Goal: Navigation & Orientation: Find specific page/section

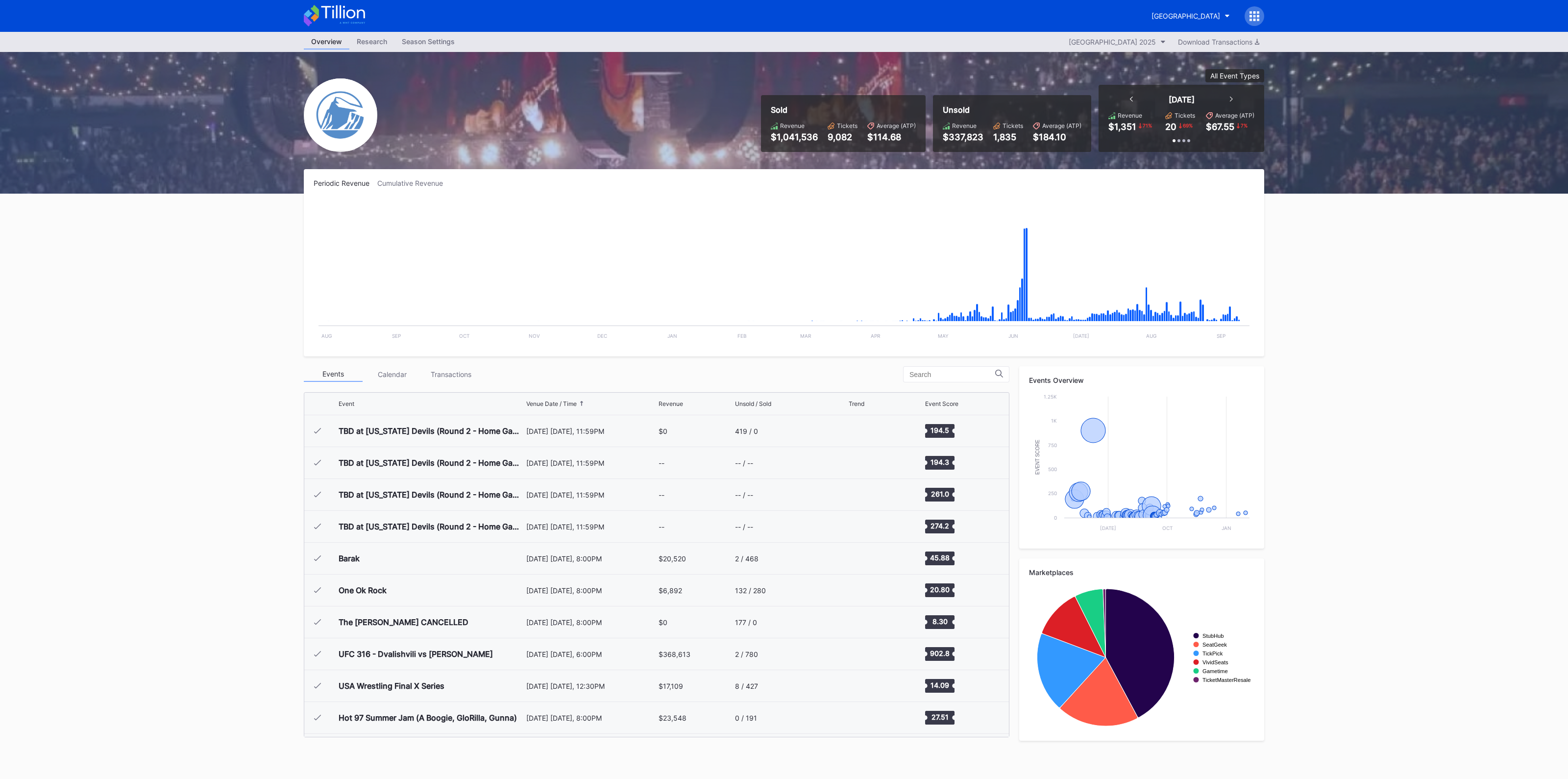
scroll to position [1275, 0]
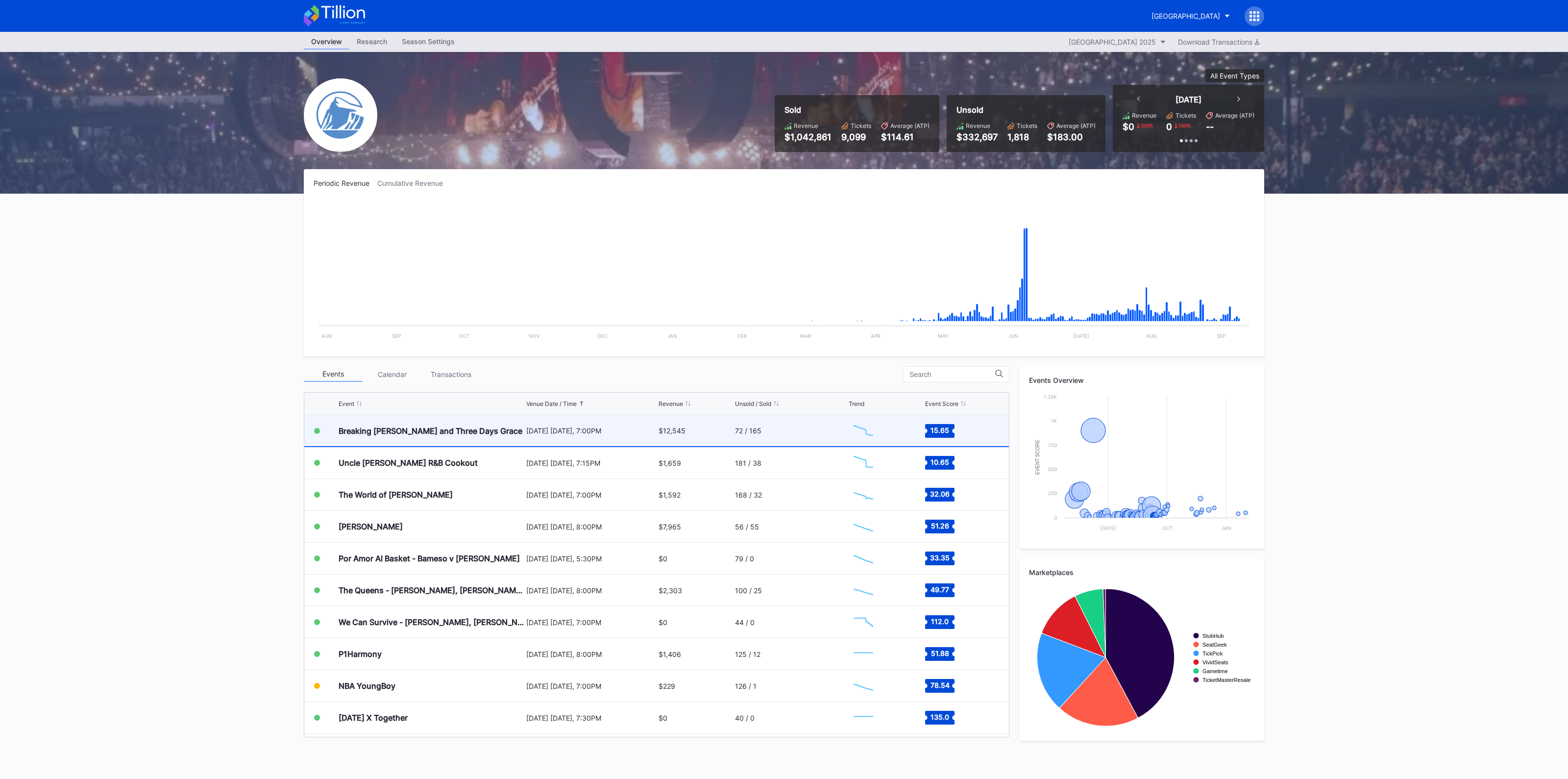
click at [660, 436] on div "$12,545" at bounding box center [696, 431] width 74 height 31
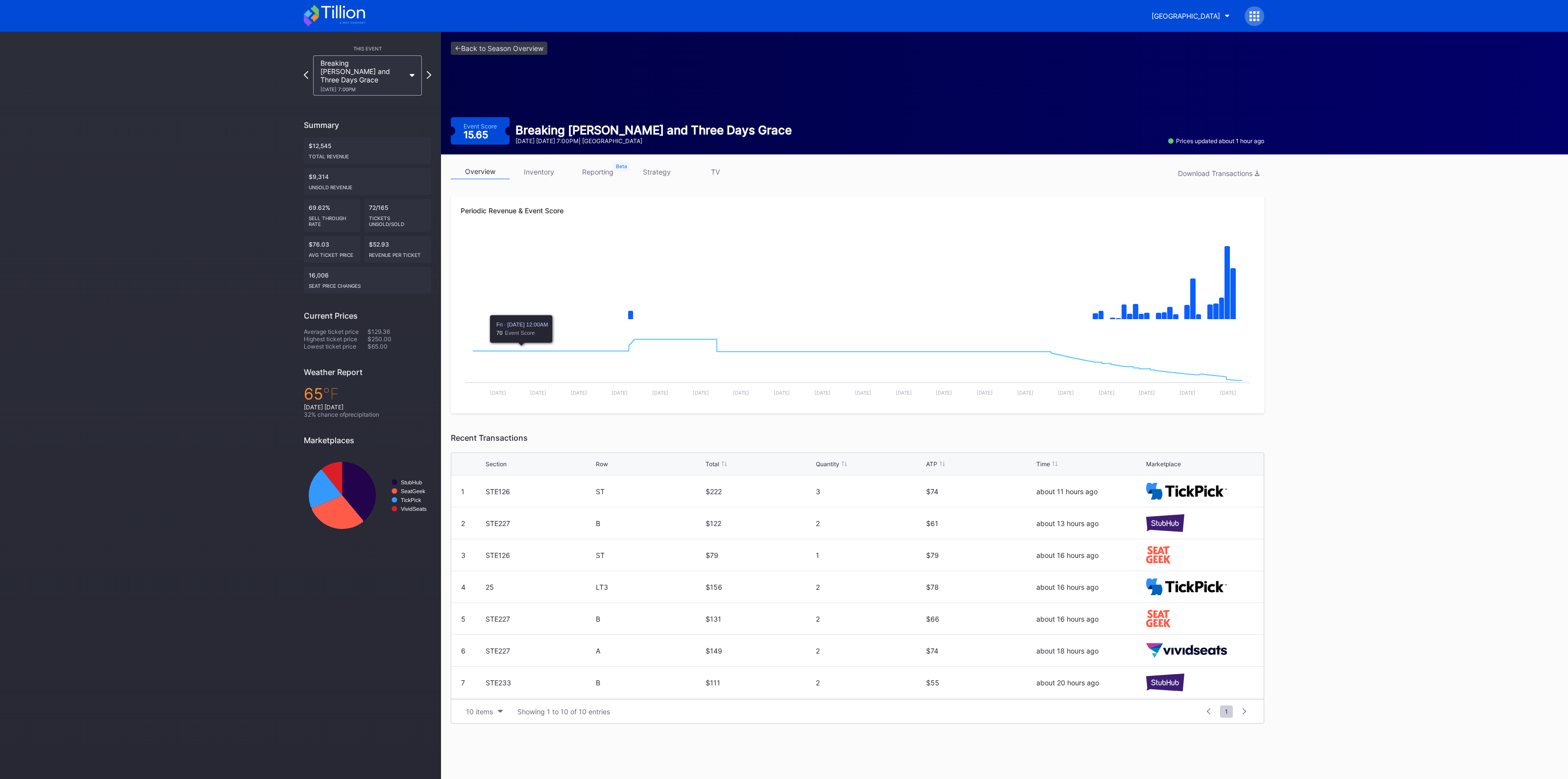
click at [544, 169] on link "inventory" at bounding box center [539, 172] width 59 height 15
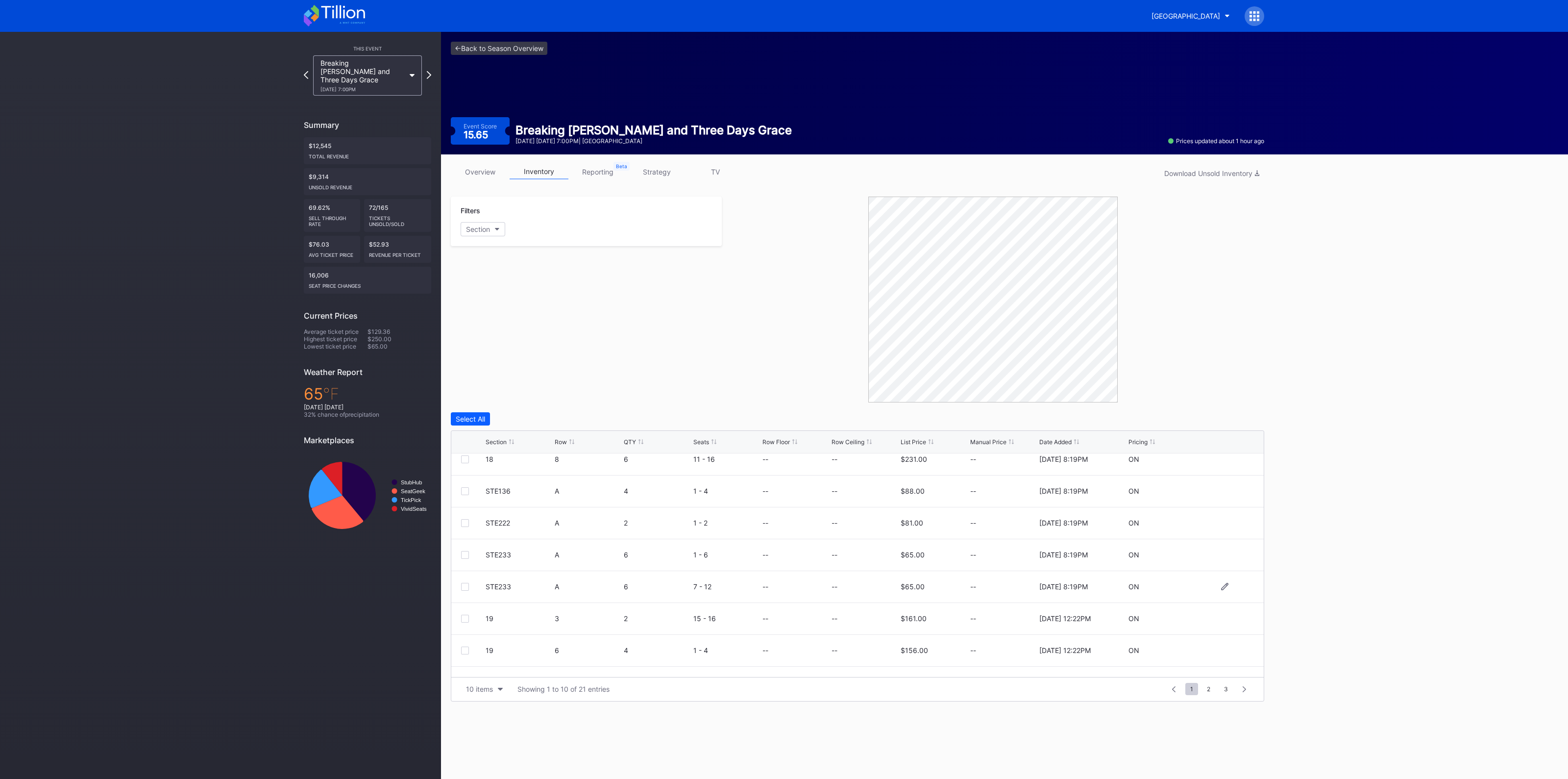
scroll to position [95, 0]
click at [481, 693] on button "10 items" at bounding box center [485, 689] width 46 height 13
click at [479, 650] on div "100 items" at bounding box center [485, 646] width 46 height 18
click at [494, 439] on div "Section" at bounding box center [496, 442] width 21 height 7
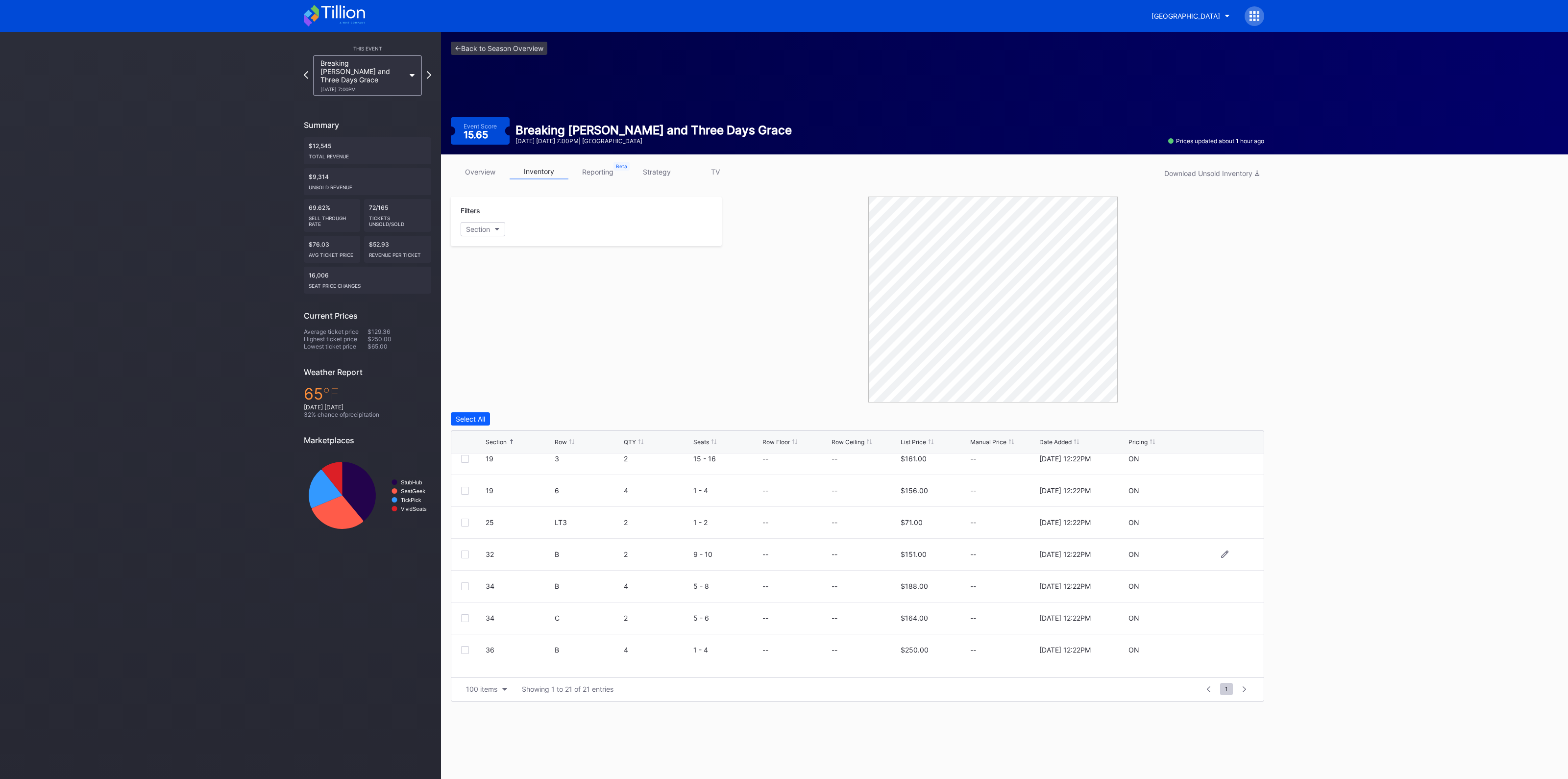
scroll to position [78, 0]
click at [495, 43] on link "<- Back to Season Overview" at bounding box center [499, 48] width 97 height 13
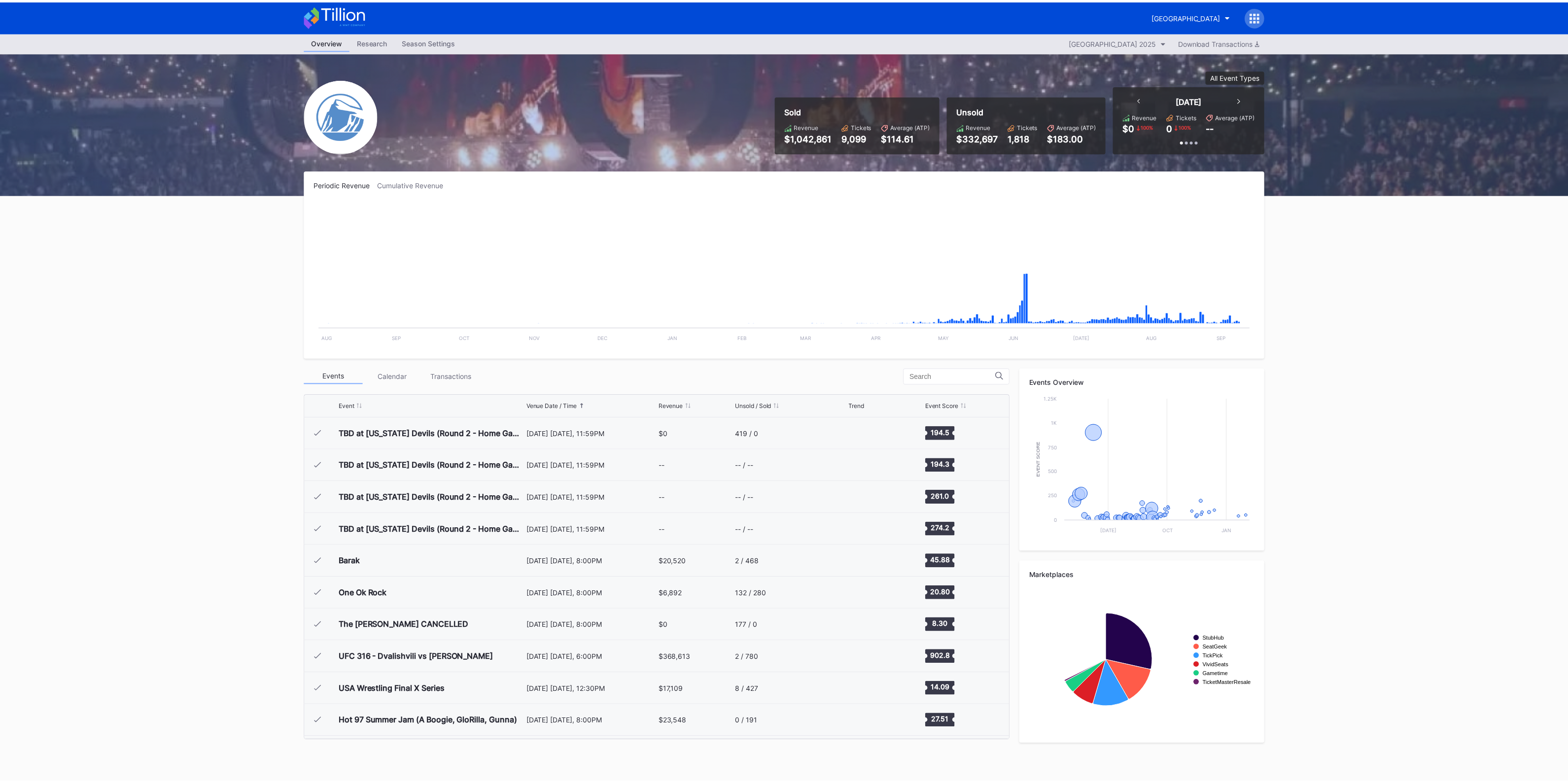
scroll to position [1281, 0]
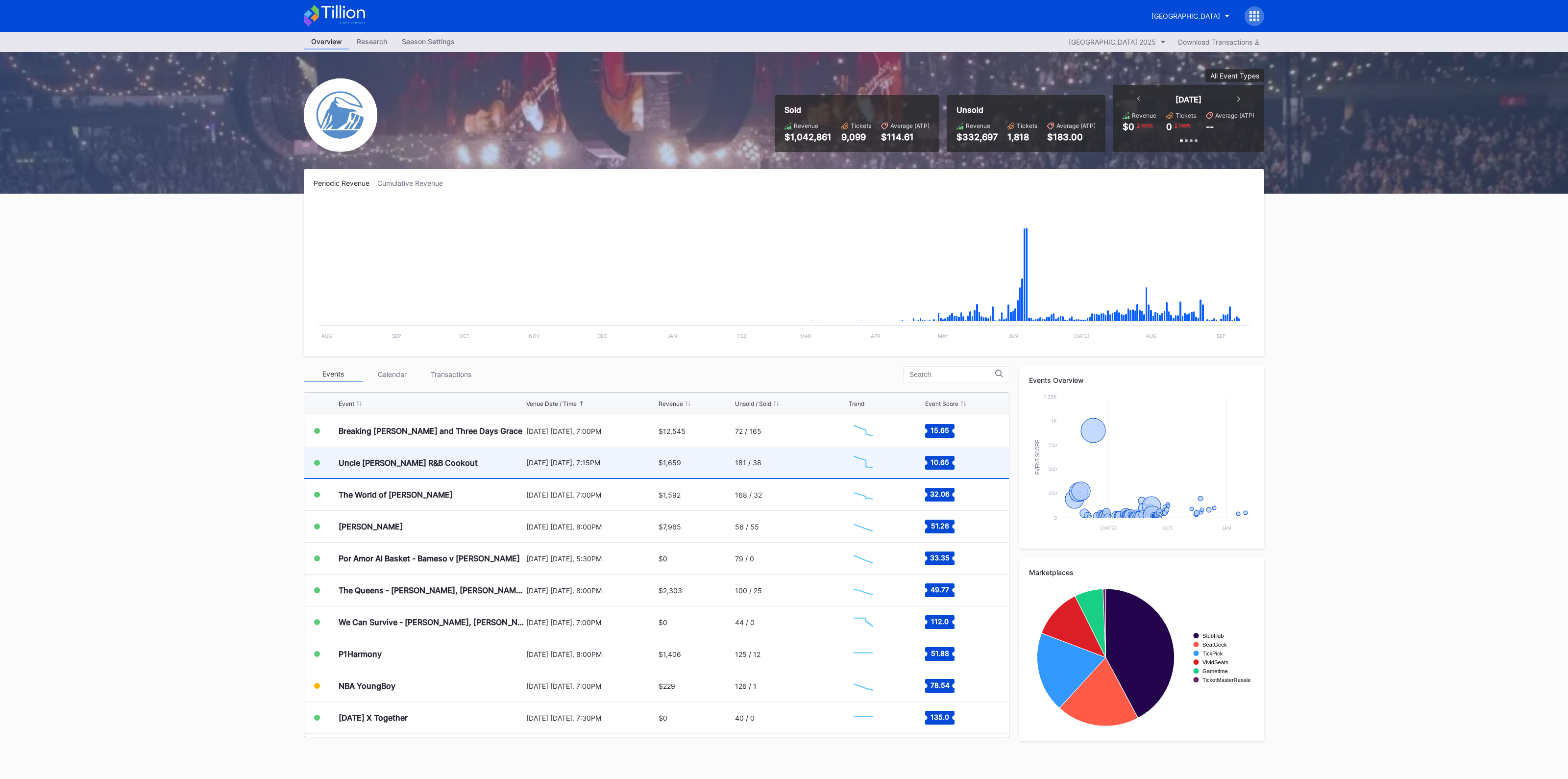
click at [678, 466] on div "$1,659" at bounding box center [696, 462] width 74 height 31
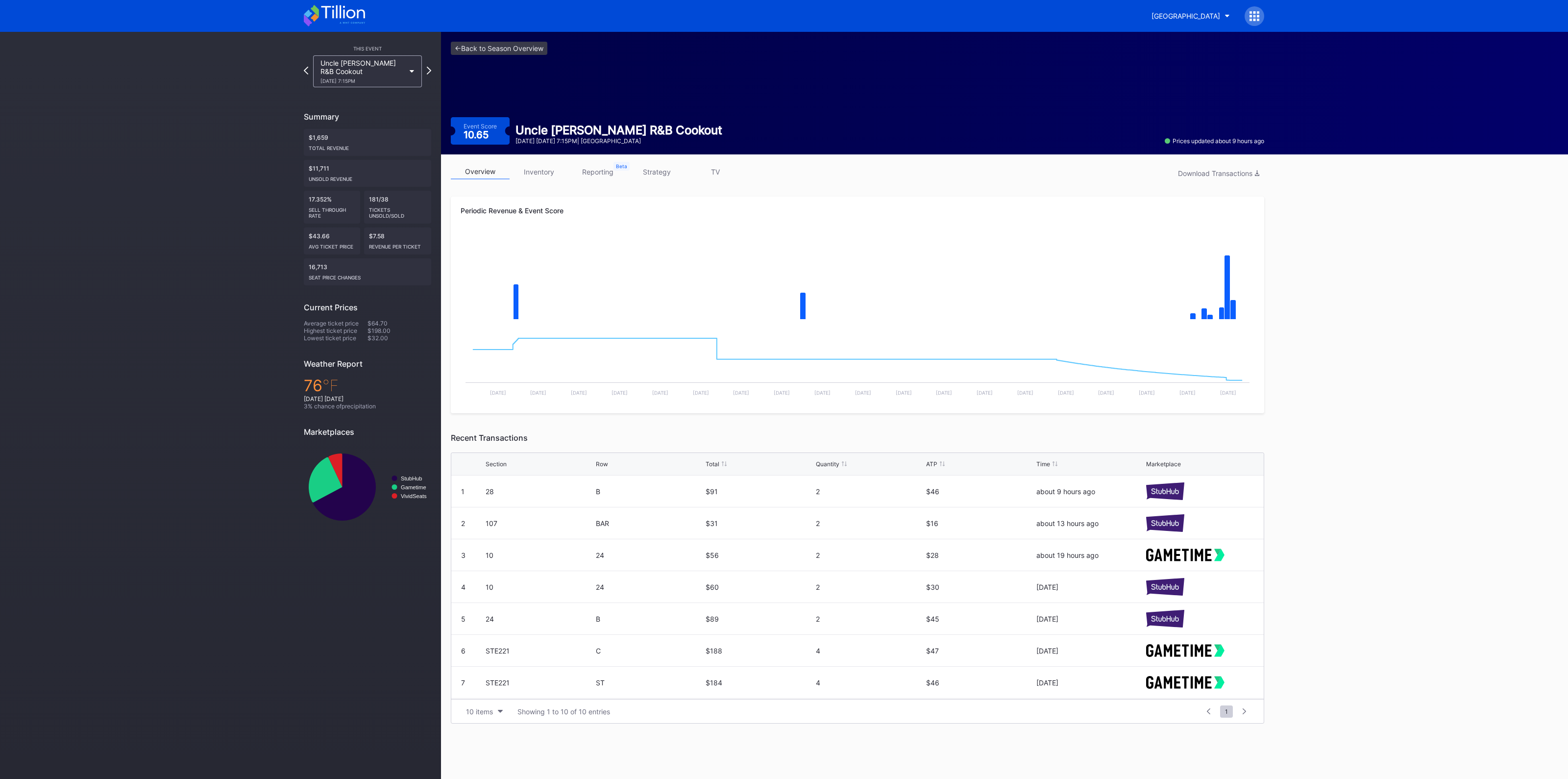
click at [671, 172] on link "strategy" at bounding box center [656, 172] width 59 height 15
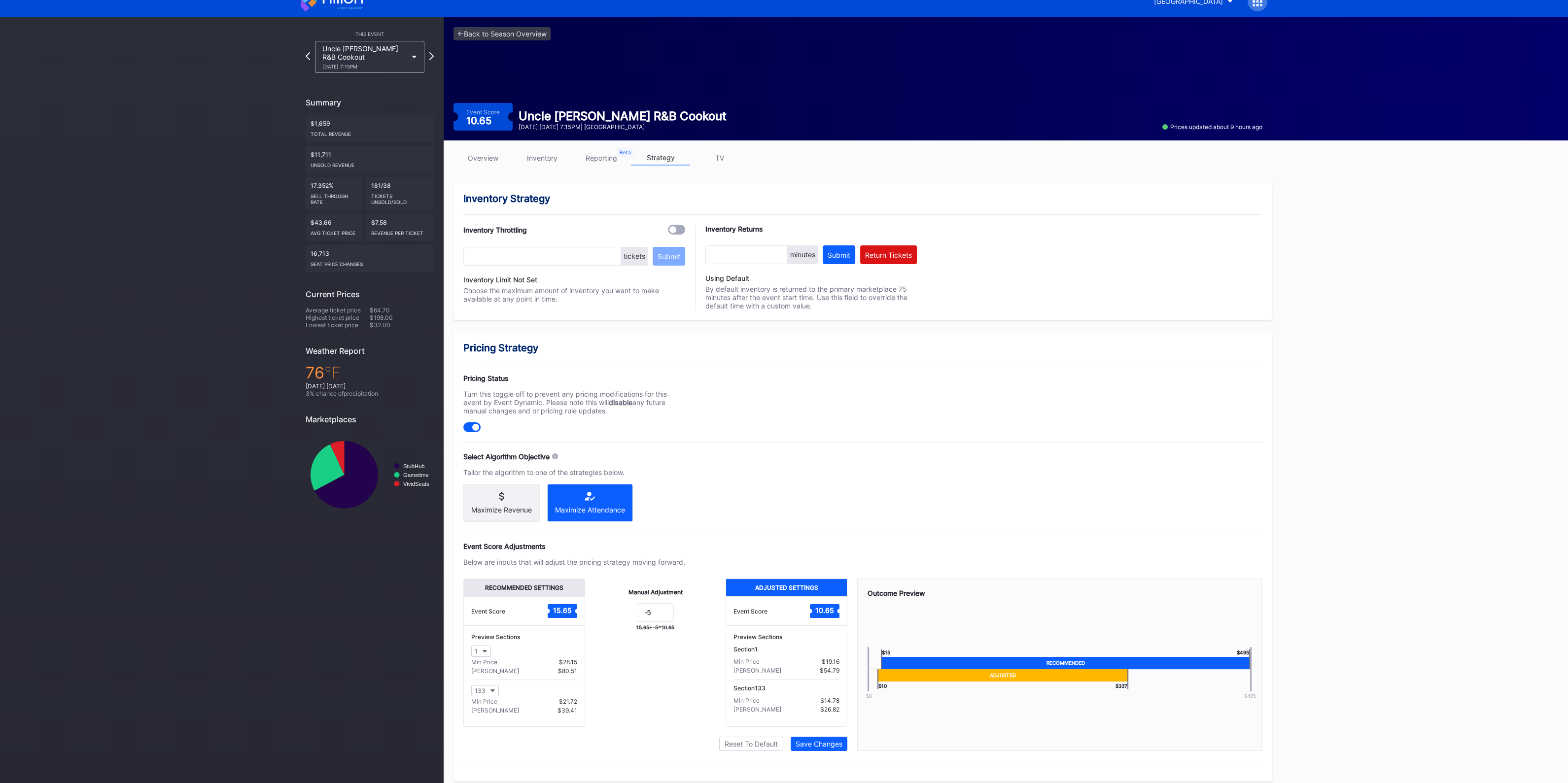
scroll to position [24, 0]
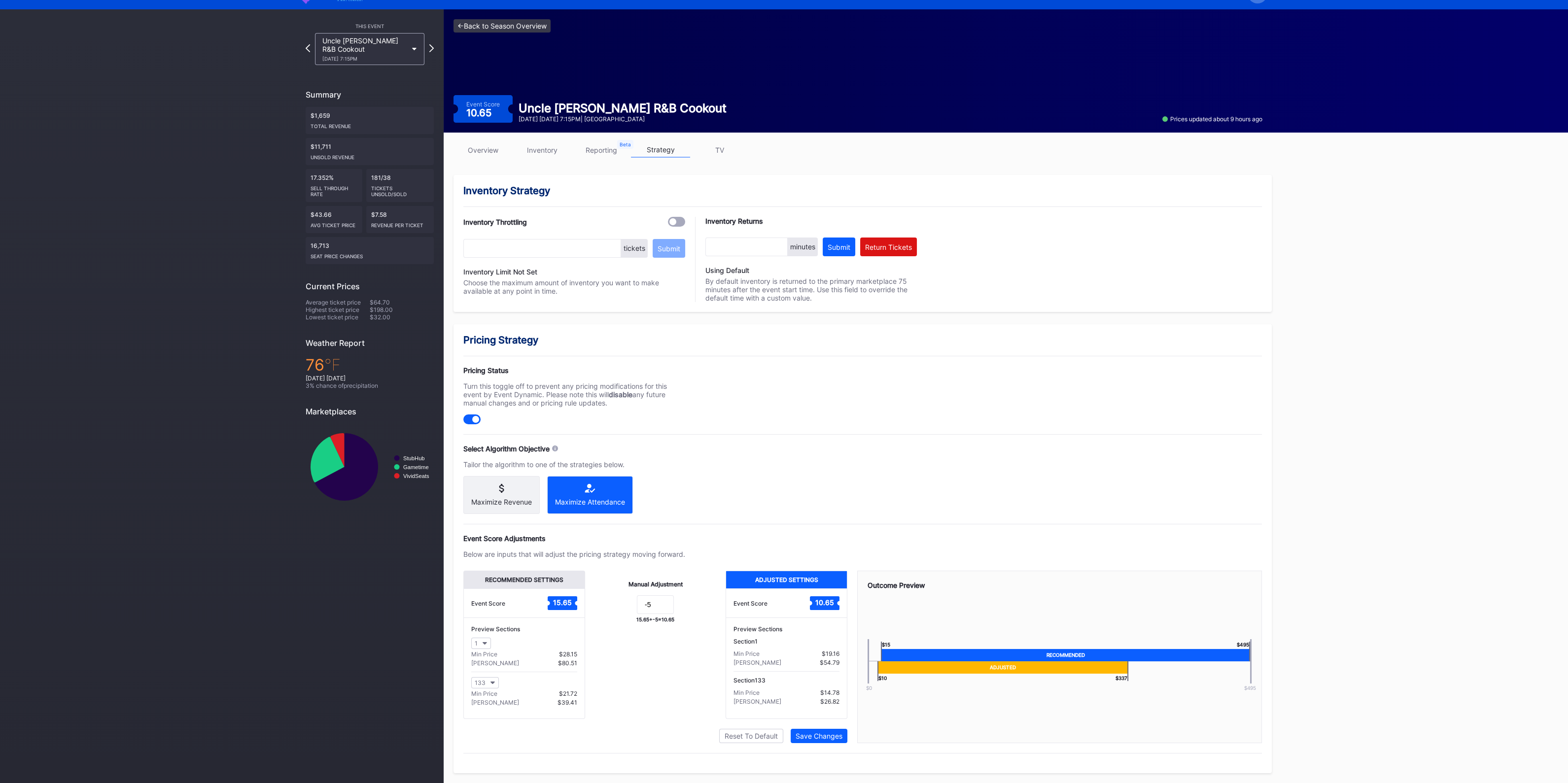
click at [498, 26] on link "<- Back to Season Overview" at bounding box center [502, 26] width 97 height 13
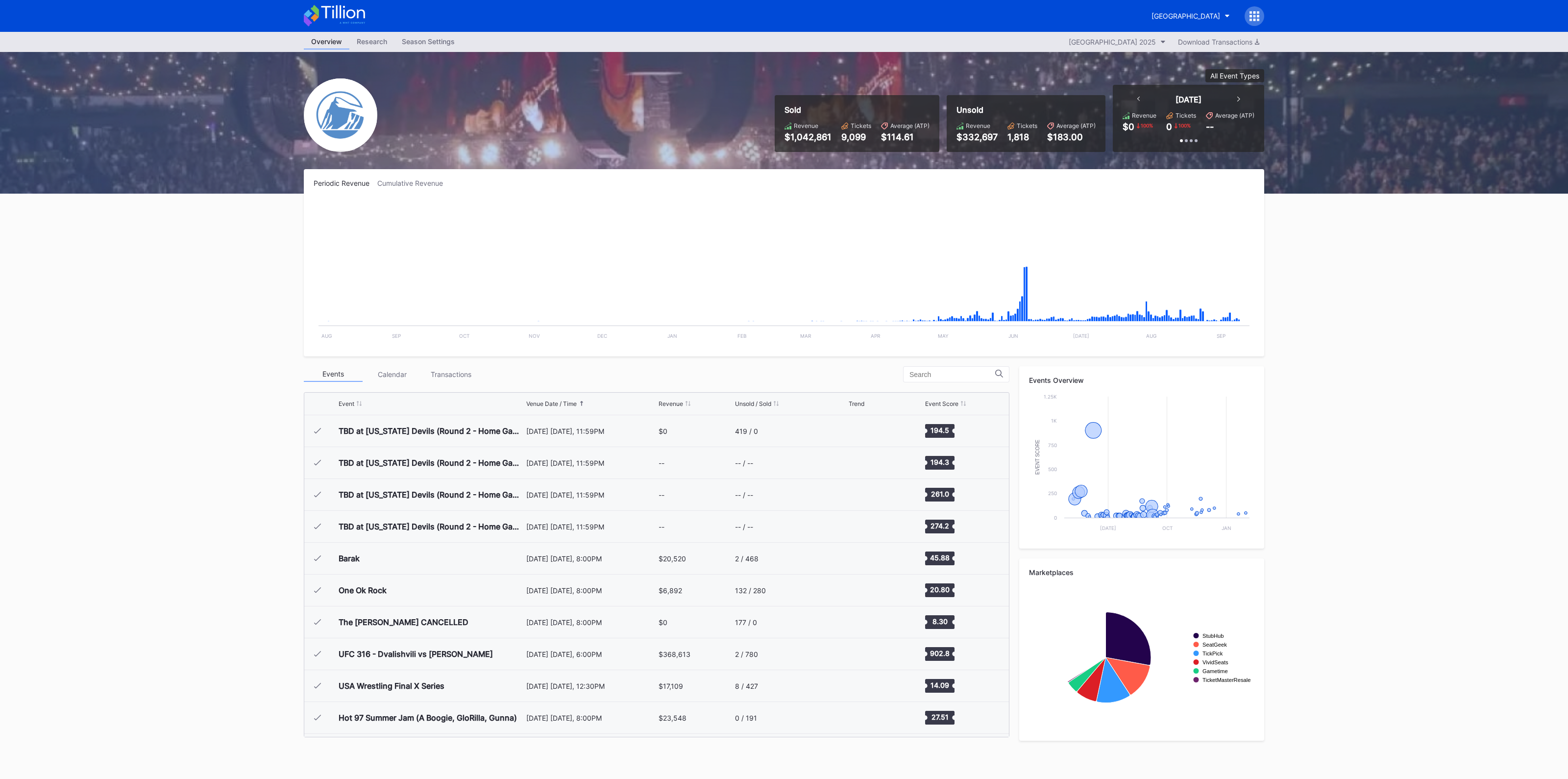
scroll to position [1275, 0]
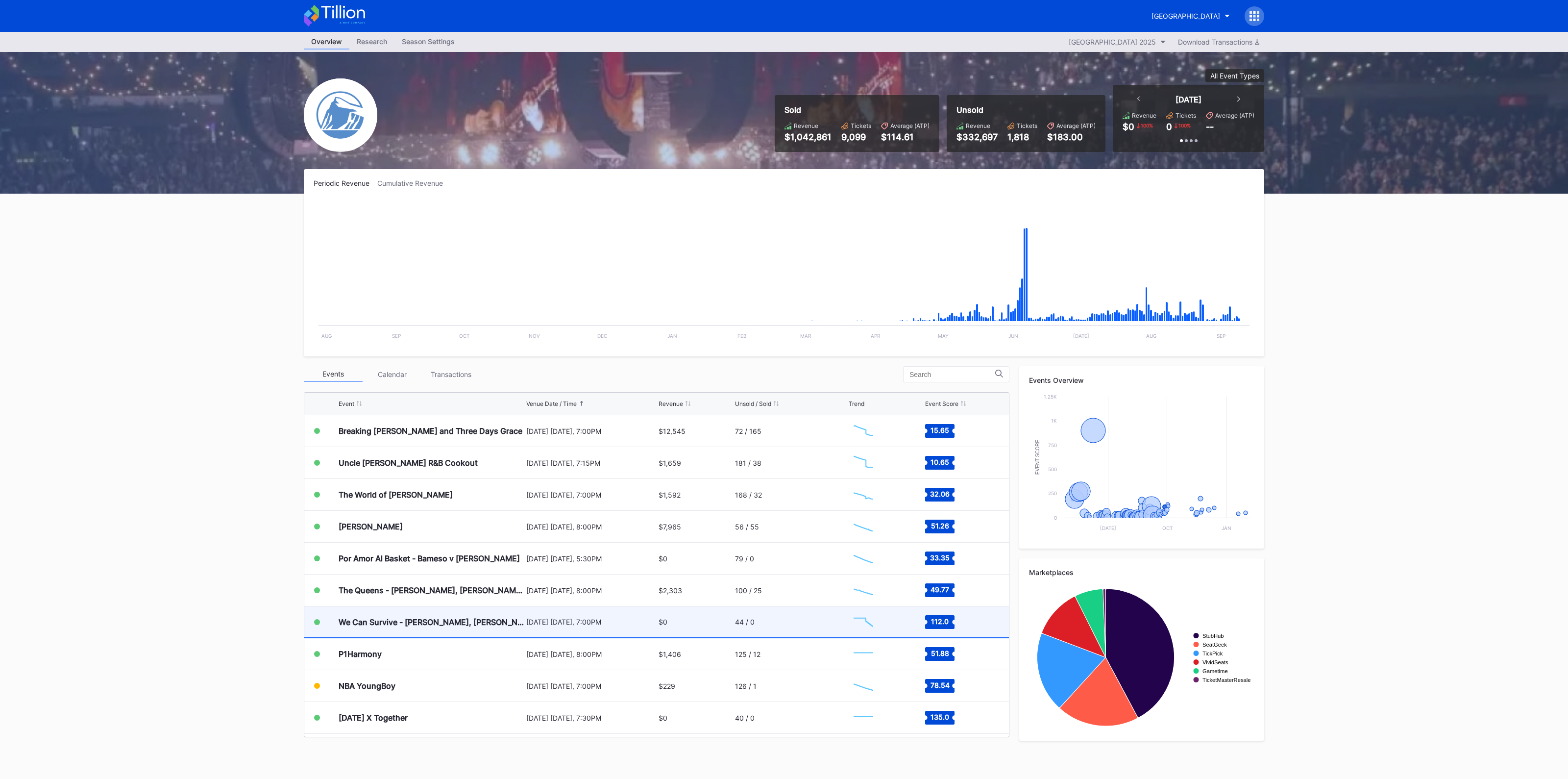
click at [433, 626] on div "We Can Survive - [PERSON_NAME], [PERSON_NAME], [PERSON_NAME], Goo Goo Dolls" at bounding box center [431, 622] width 185 height 31
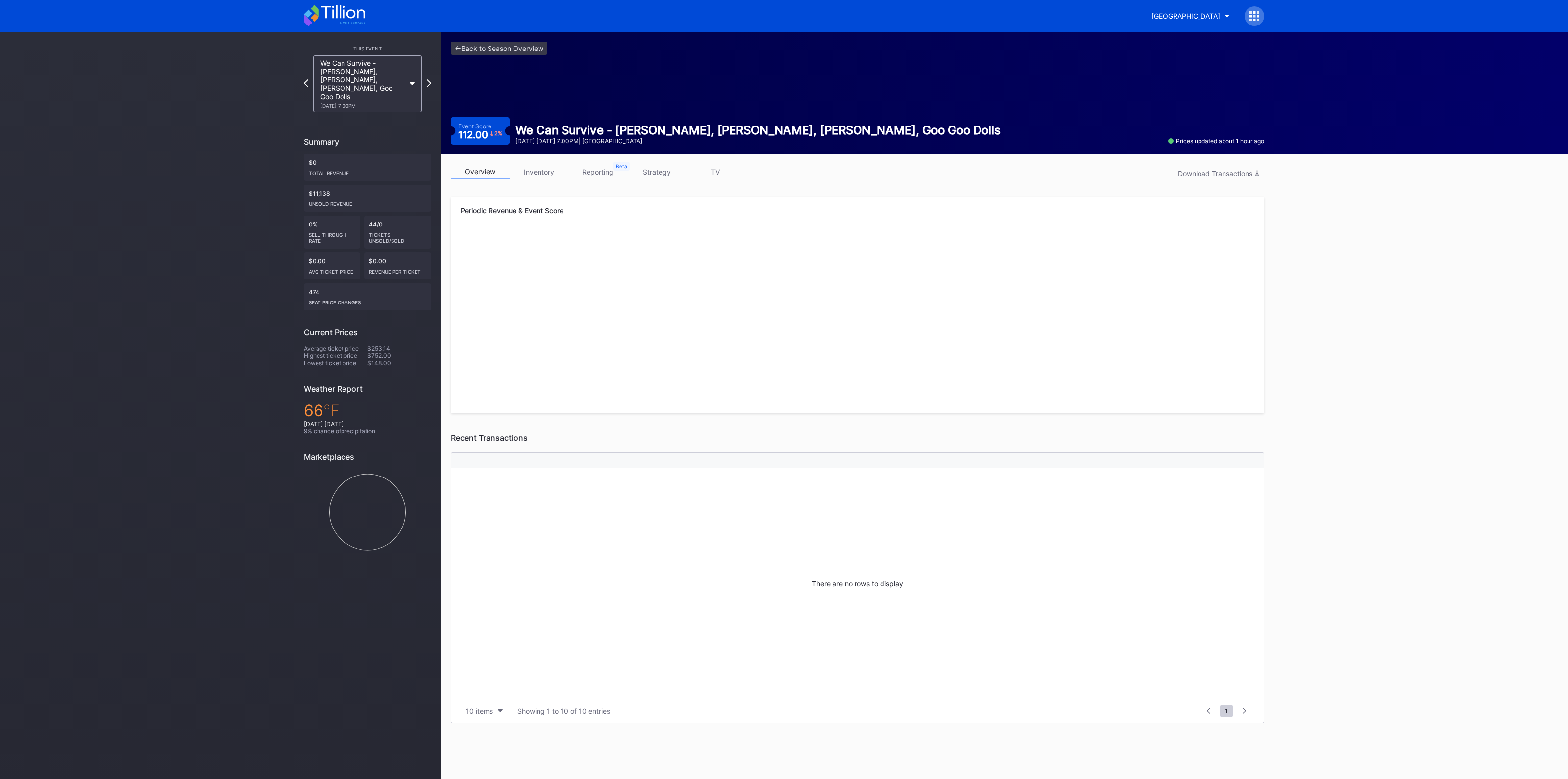
click at [544, 169] on link "inventory" at bounding box center [539, 172] width 59 height 15
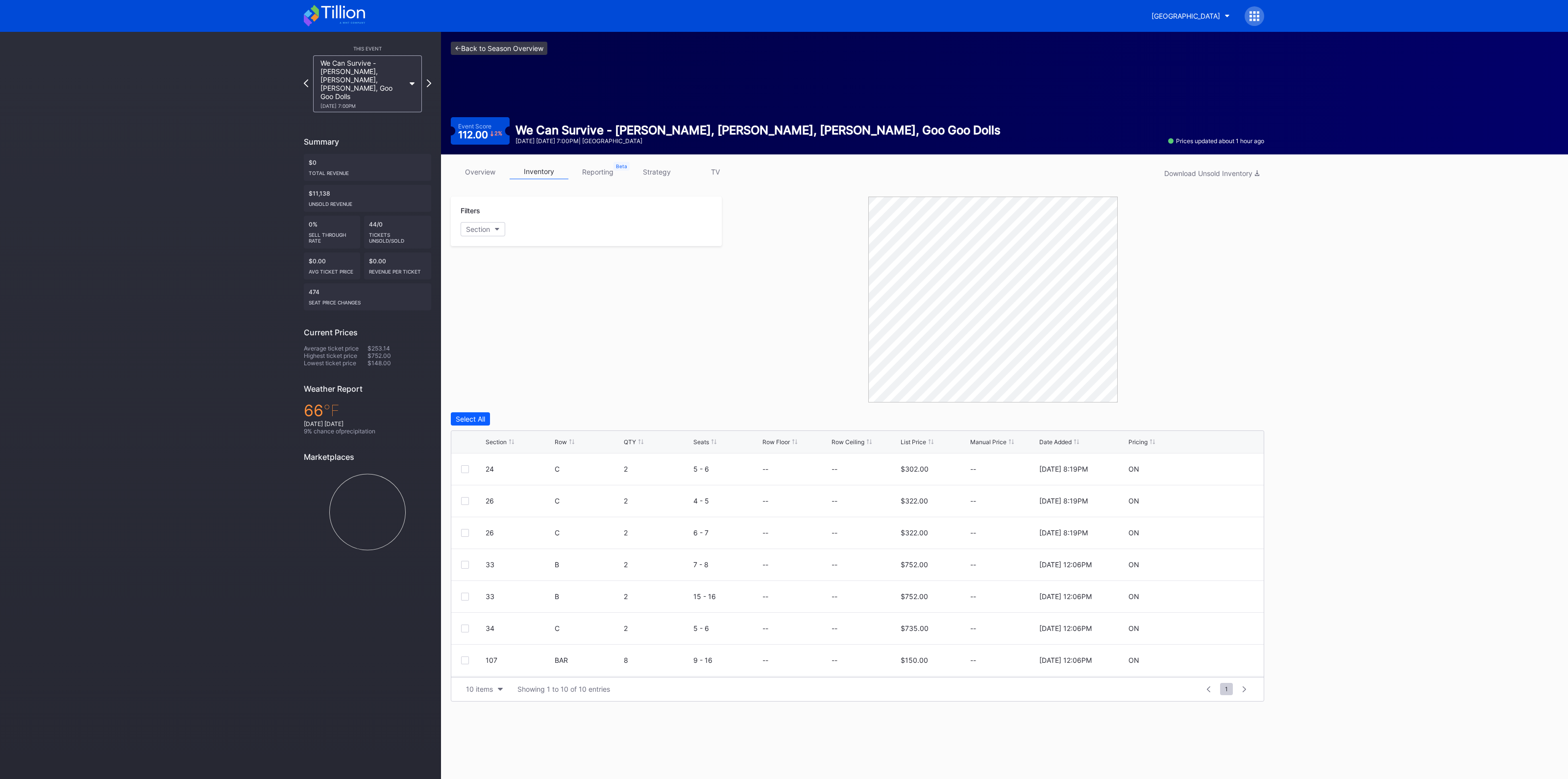
click at [503, 52] on link "<- Back to Season Overview" at bounding box center [499, 48] width 97 height 13
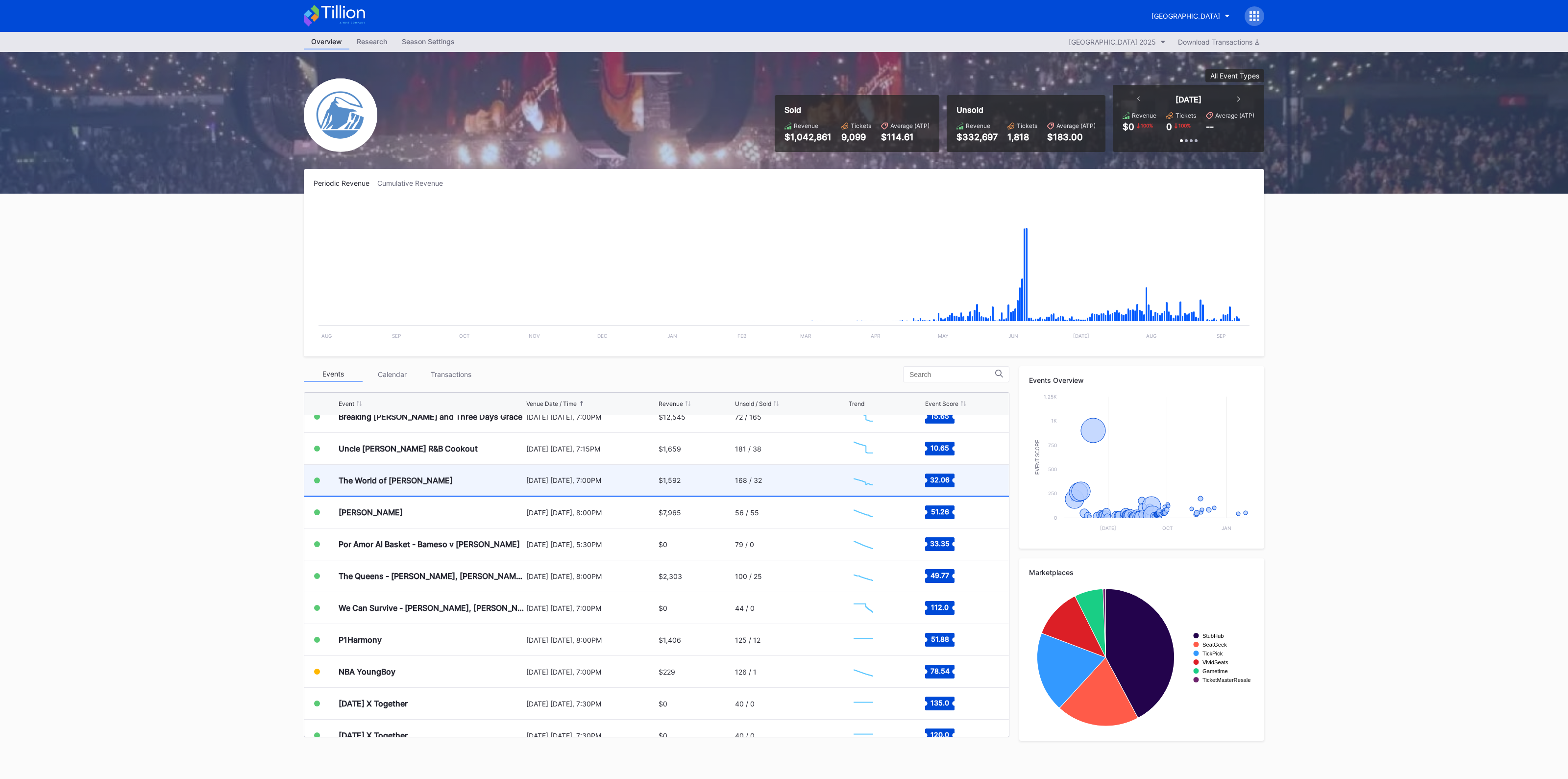
scroll to position [1228, 0]
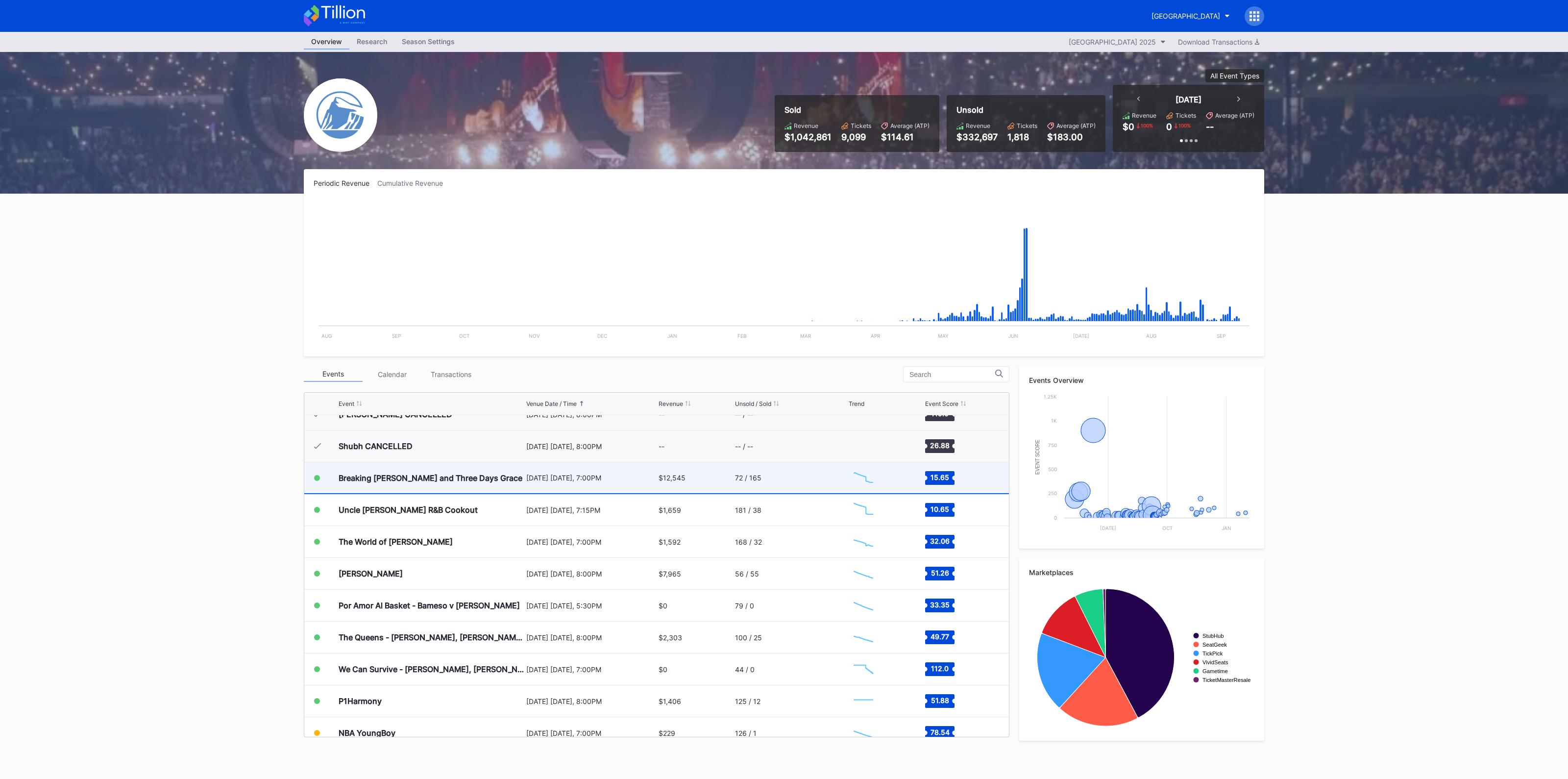
click at [485, 473] on div "Breaking [PERSON_NAME] and Three Days Grace" at bounding box center [430, 478] width 184 height 10
